Goal: Task Accomplishment & Management: Use online tool/utility

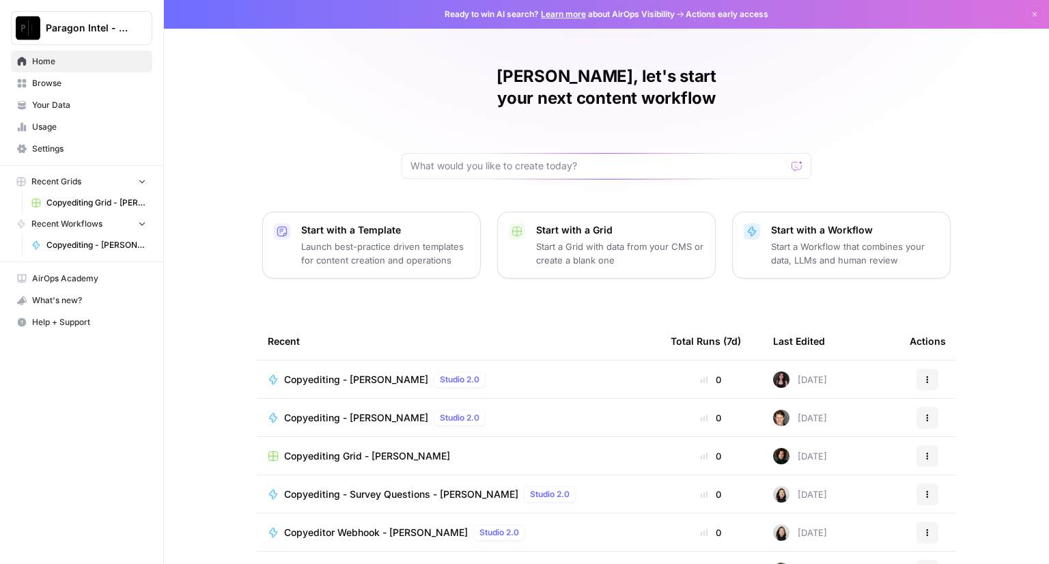
click at [311, 373] on span "Copyediting - [PERSON_NAME]" at bounding box center [356, 380] width 144 height 14
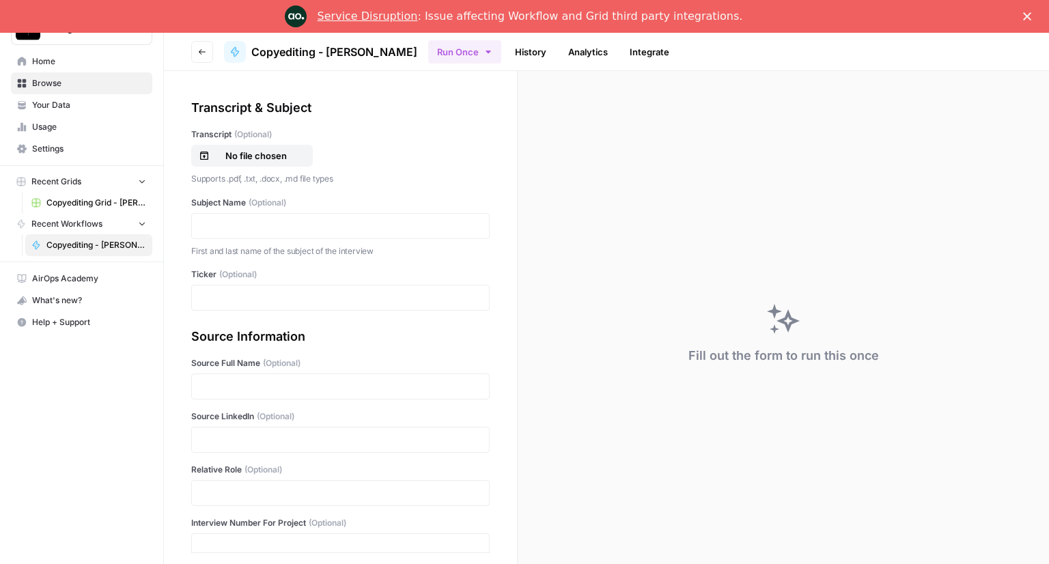
click at [265, 126] on div "Transcript & Subject Transcript (Optional) No file chosen Supports .pdf, .txt, …" at bounding box center [340, 204] width 298 height 212
click at [1023, 17] on icon "Close" at bounding box center [1027, 16] width 8 height 8
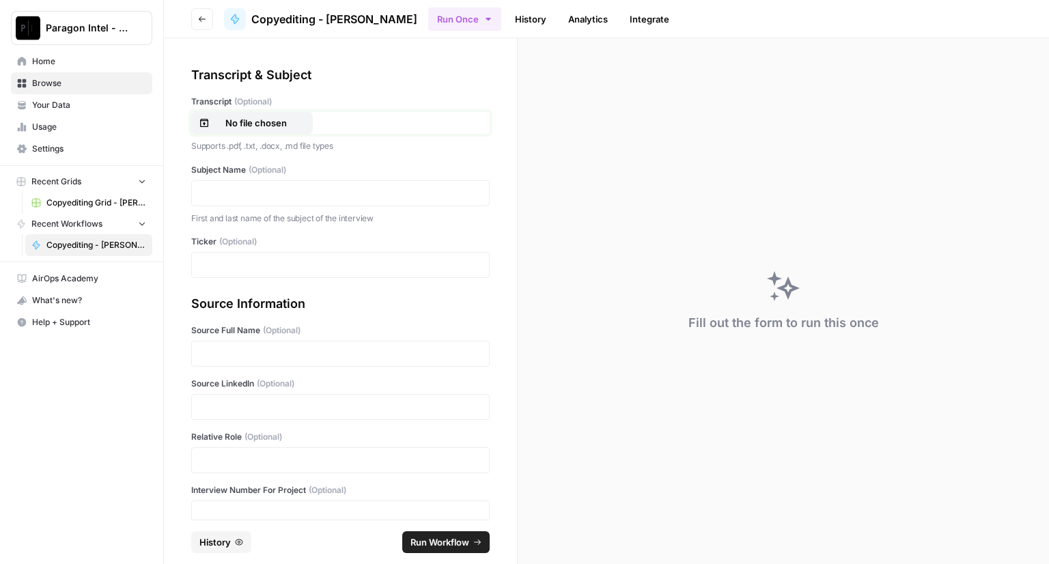
click at [228, 122] on p "No file chosen" at bounding box center [255, 123] width 87 height 14
click at [245, 188] on p at bounding box center [340, 193] width 281 height 14
click at [224, 266] on p at bounding box center [340, 265] width 281 height 14
click at [219, 342] on div at bounding box center [340, 354] width 298 height 26
click at [222, 355] on p at bounding box center [340, 354] width 281 height 14
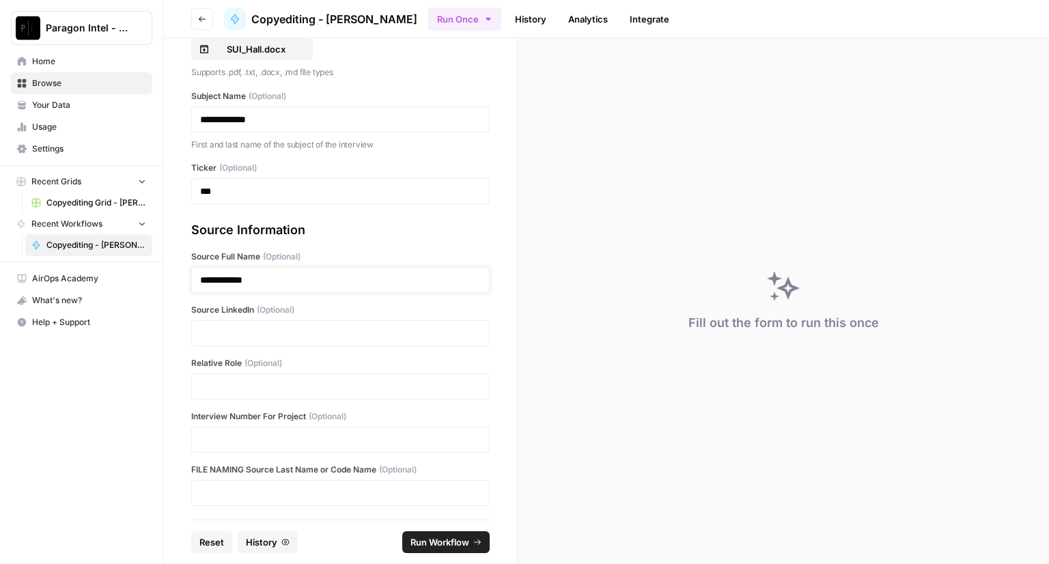
scroll to position [74, 0]
click at [220, 330] on p at bounding box center [340, 333] width 281 height 14
click at [215, 386] on p at bounding box center [340, 386] width 281 height 14
click at [228, 433] on p at bounding box center [340, 439] width 281 height 14
click at [422, 541] on span "Run Workflow" at bounding box center [439, 542] width 59 height 14
